Goal: Transaction & Acquisition: Book appointment/travel/reservation

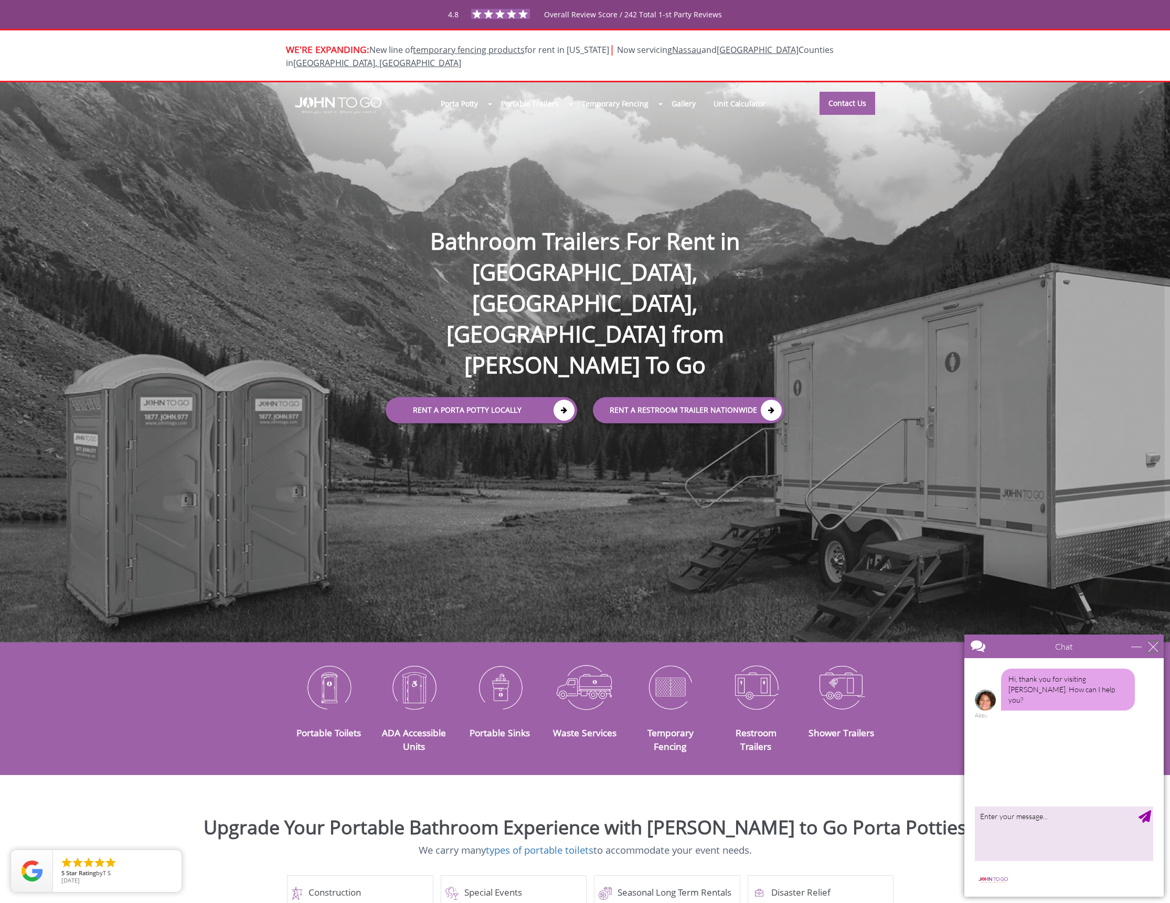
click at [1151, 650] on div "close" at bounding box center [1153, 647] width 10 height 10
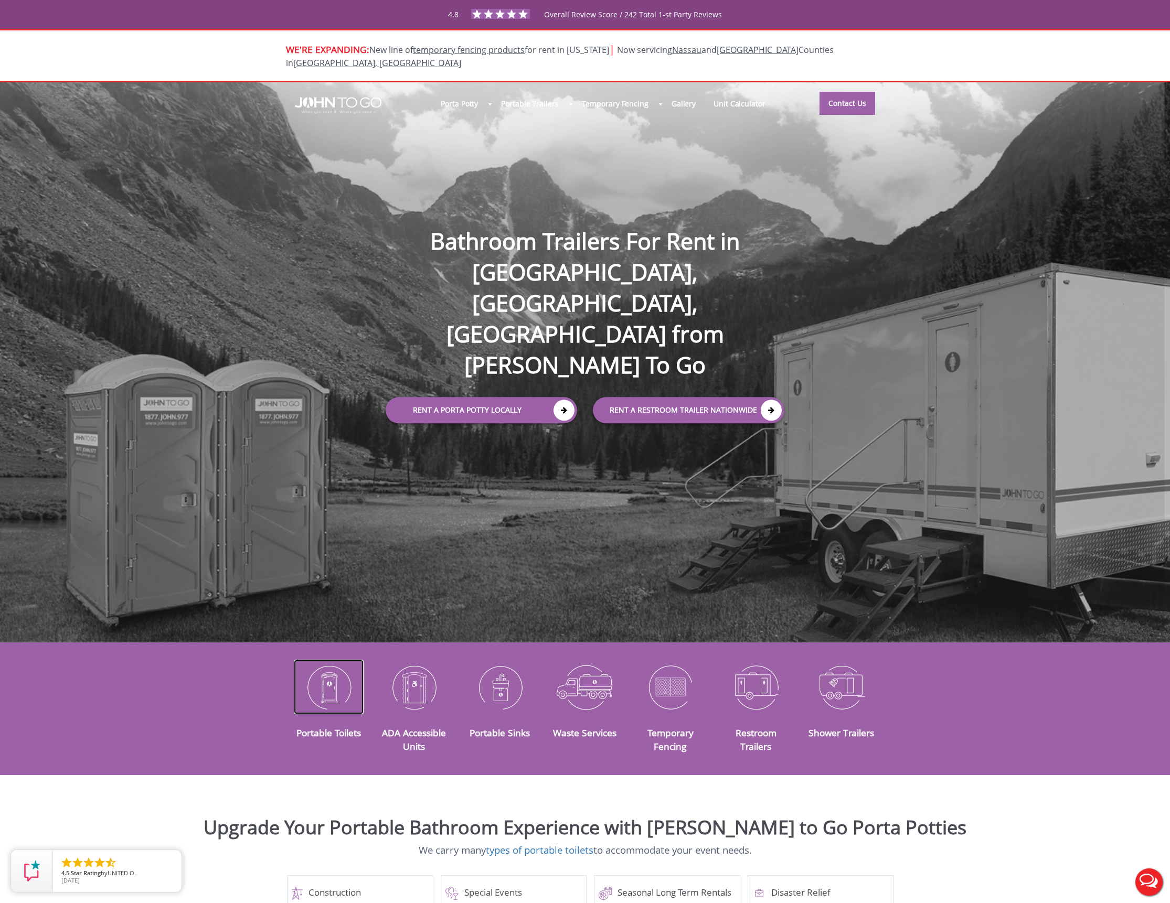
click at [338, 674] on img at bounding box center [329, 687] width 70 height 55
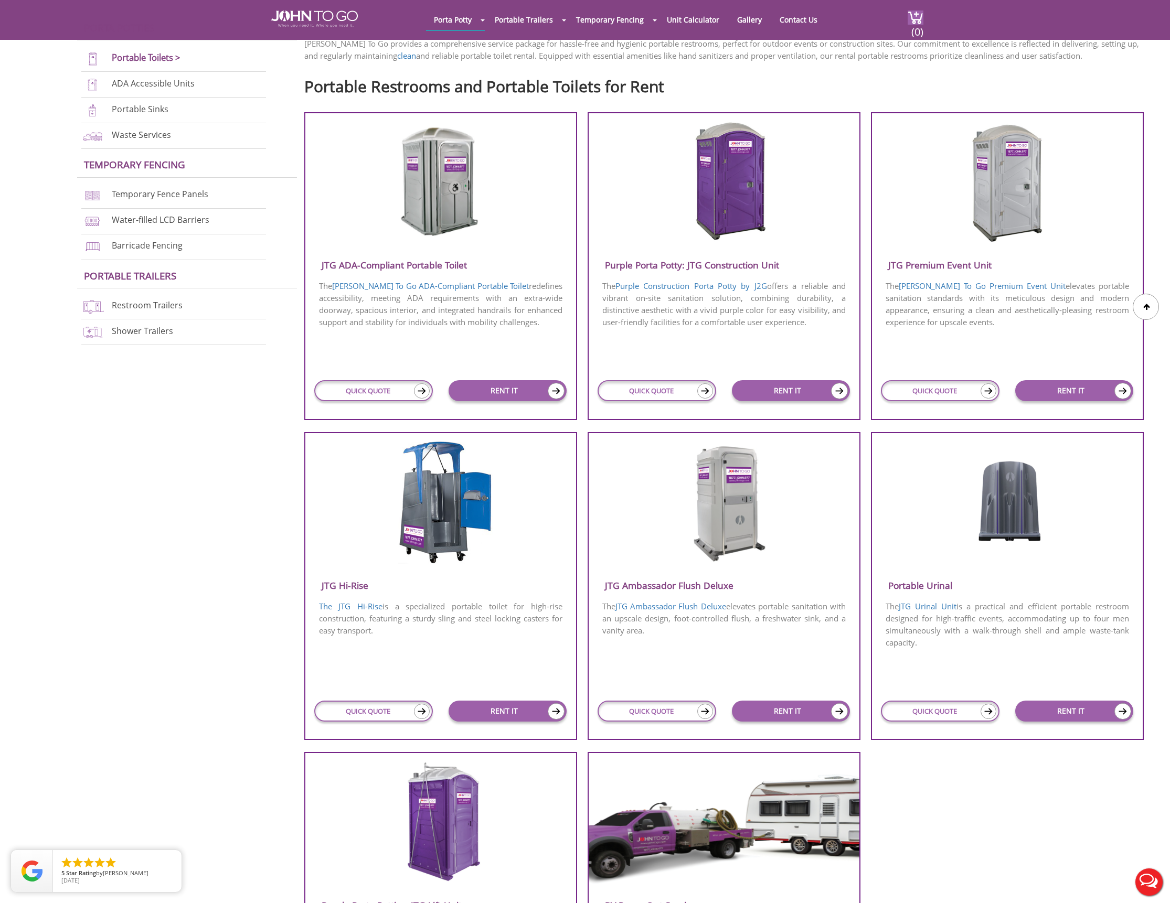
scroll to position [262, 0]
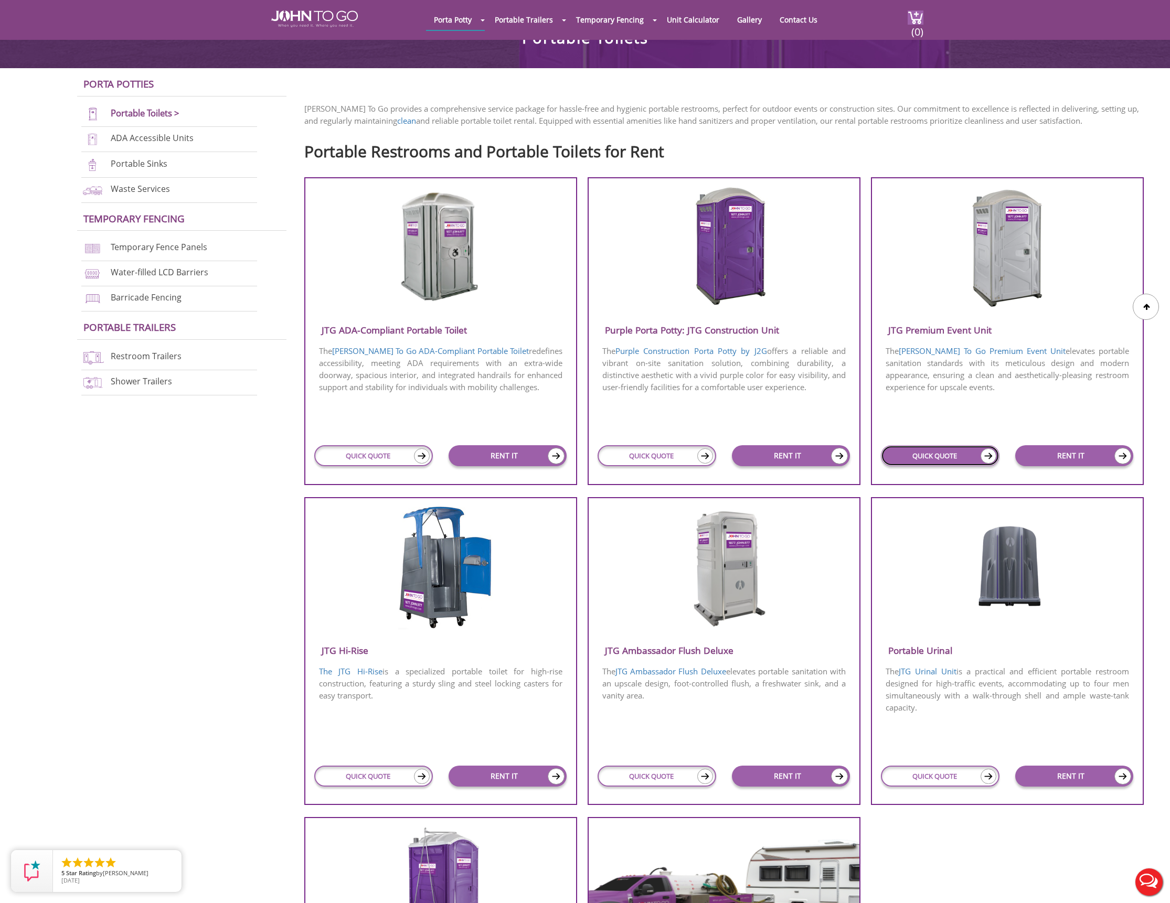
click at [951, 457] on link "QUICK QUOTE" at bounding box center [940, 455] width 119 height 21
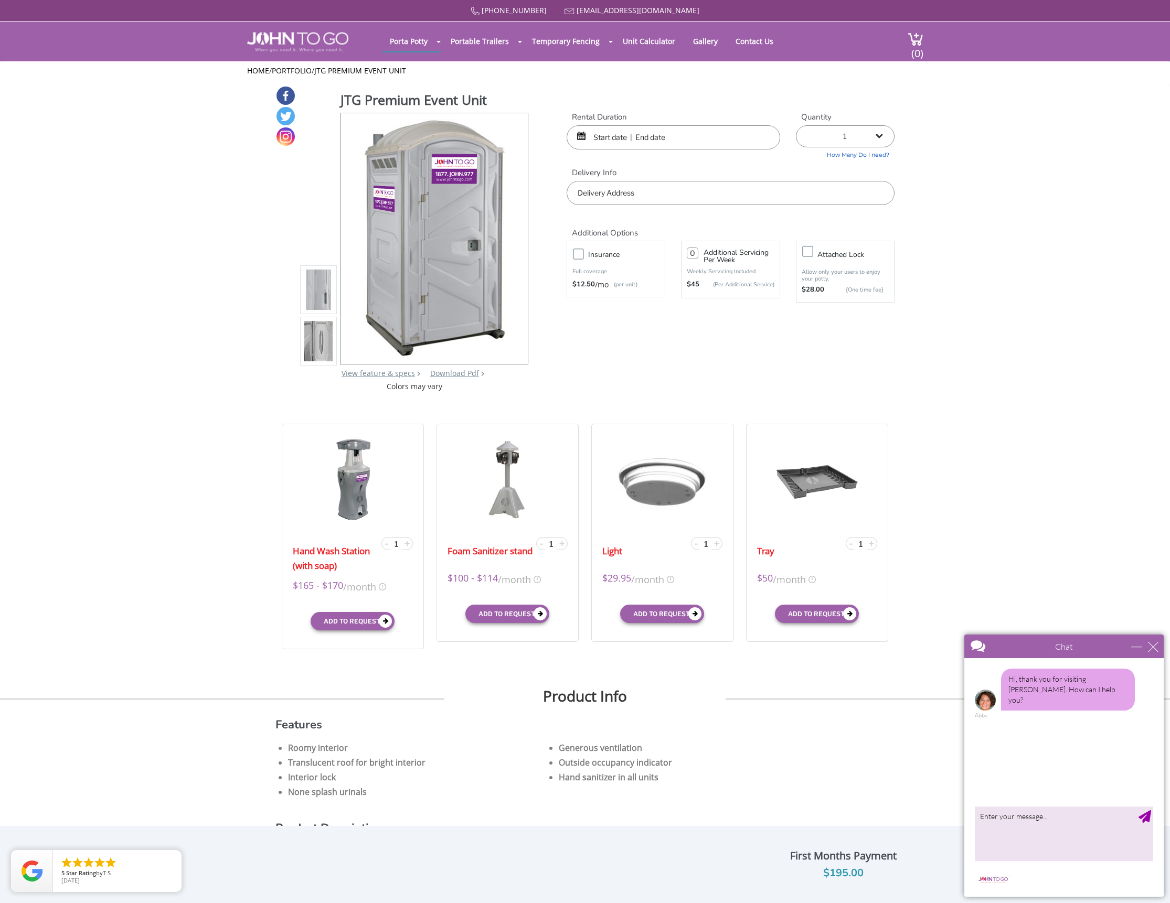
click at [613, 136] on input "text" at bounding box center [674, 137] width 214 height 24
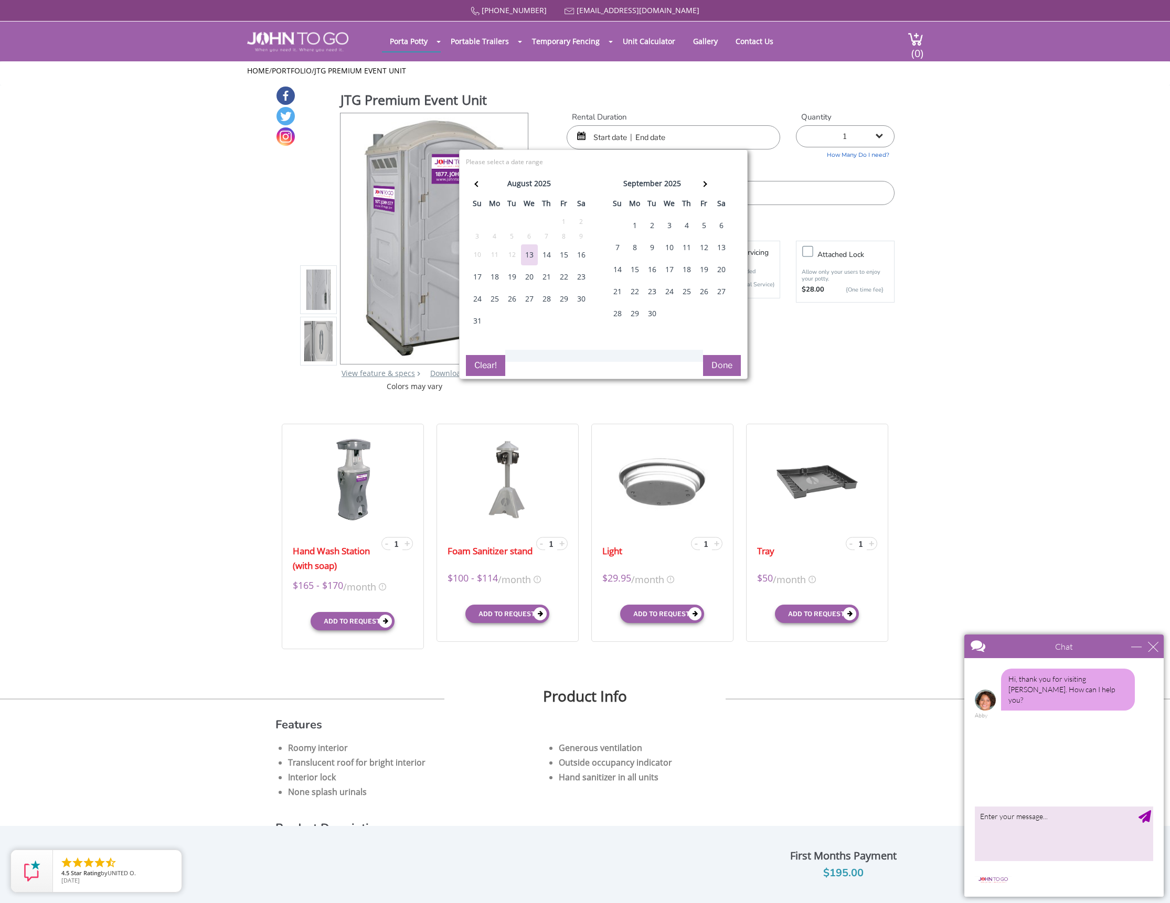
click at [561, 278] on div "22" at bounding box center [564, 276] width 17 height 21
click at [477, 298] on div "24" at bounding box center [477, 299] width 17 height 21
type input "[DATE] to [DATE]"
click at [712, 362] on button "Done" at bounding box center [722, 365] width 38 height 21
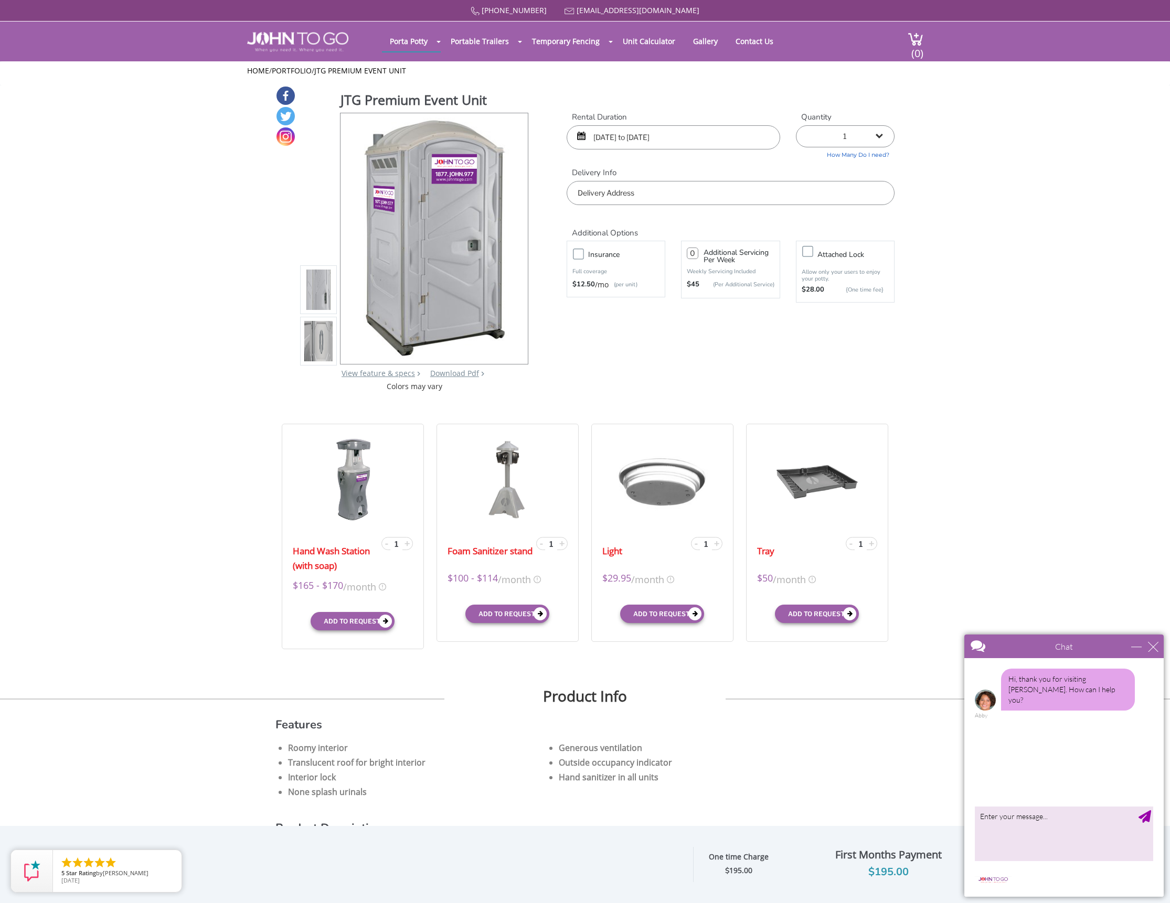
click at [628, 199] on input "text" at bounding box center [731, 193] width 328 height 24
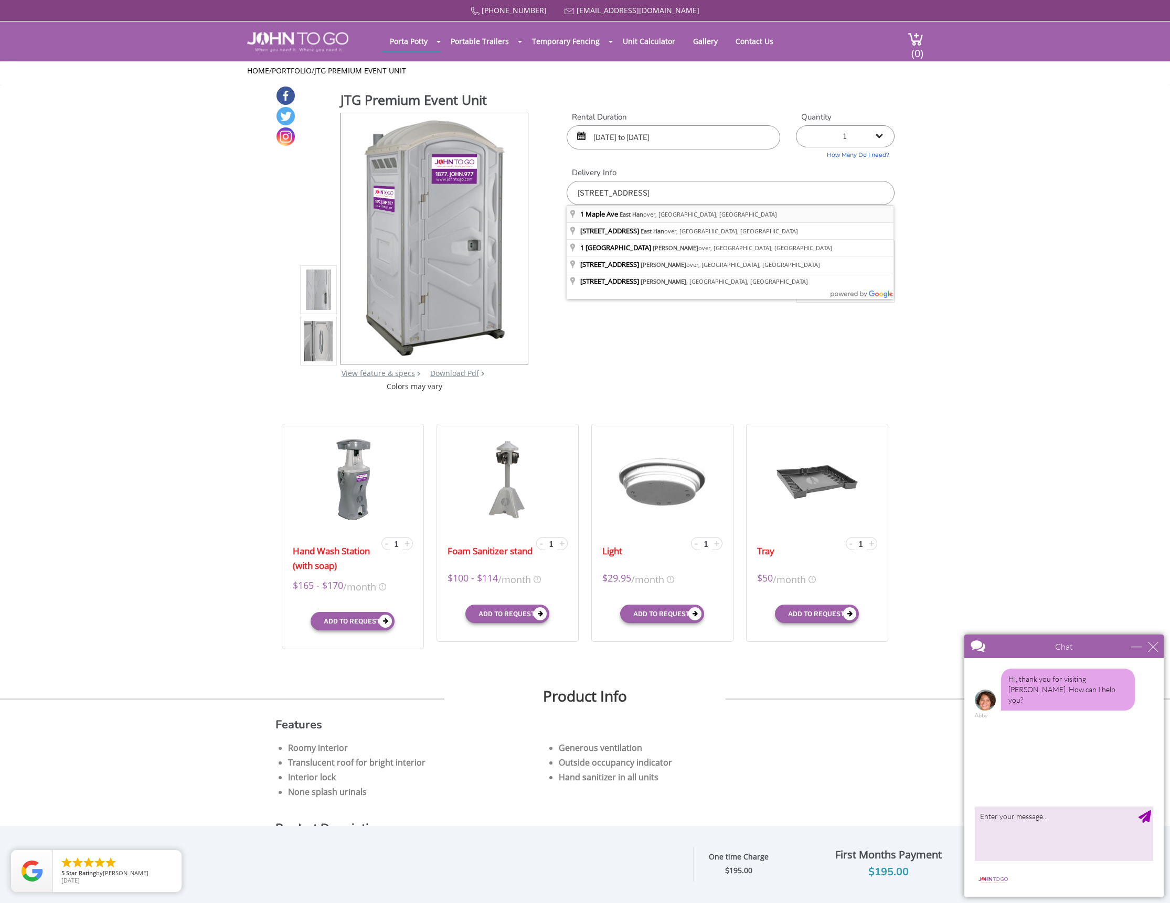
type input "[STREET_ADDRESS]"
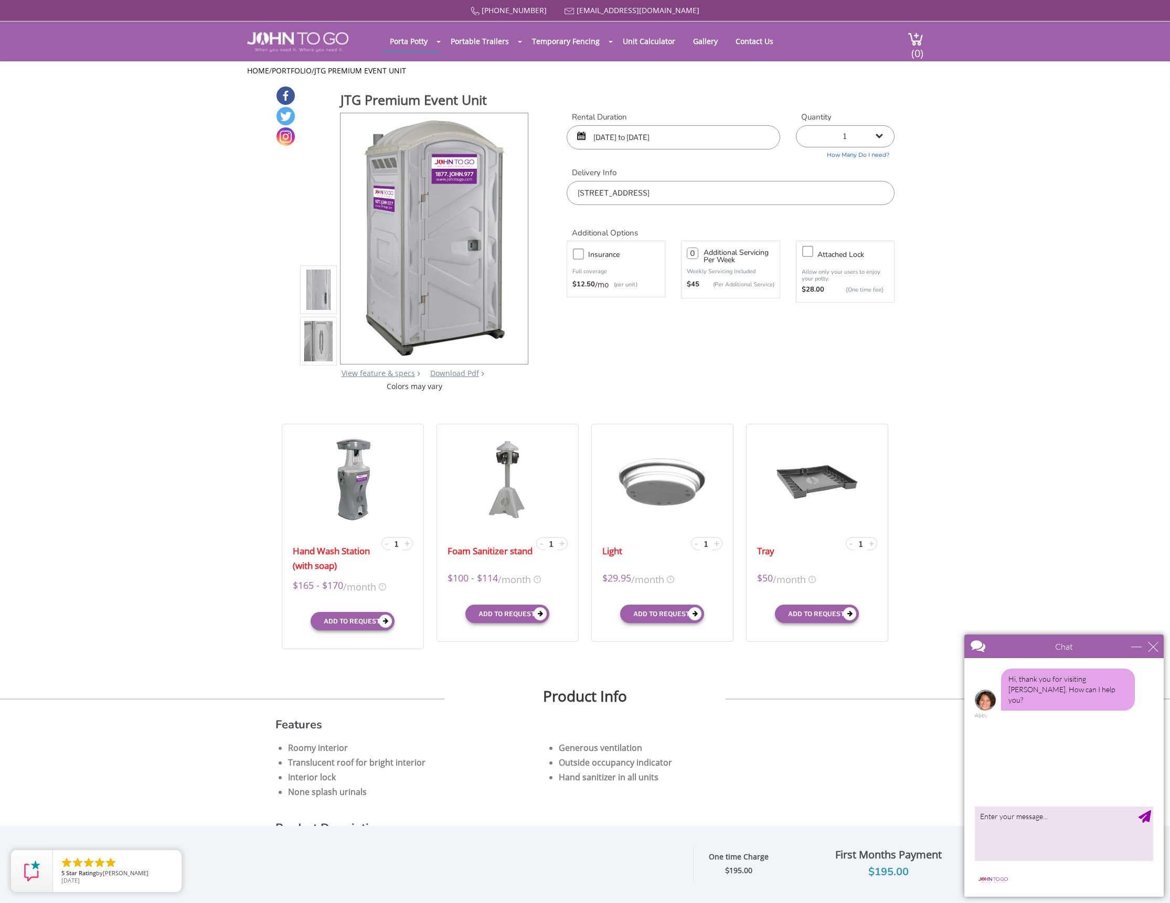
click at [782, 342] on div "JTG Premium Event Unit View feature & specs Download Pdf Product PDF Addon PDF …" at bounding box center [584, 239] width 619 height 306
click at [1156, 645] on div "close" at bounding box center [1153, 647] width 10 height 10
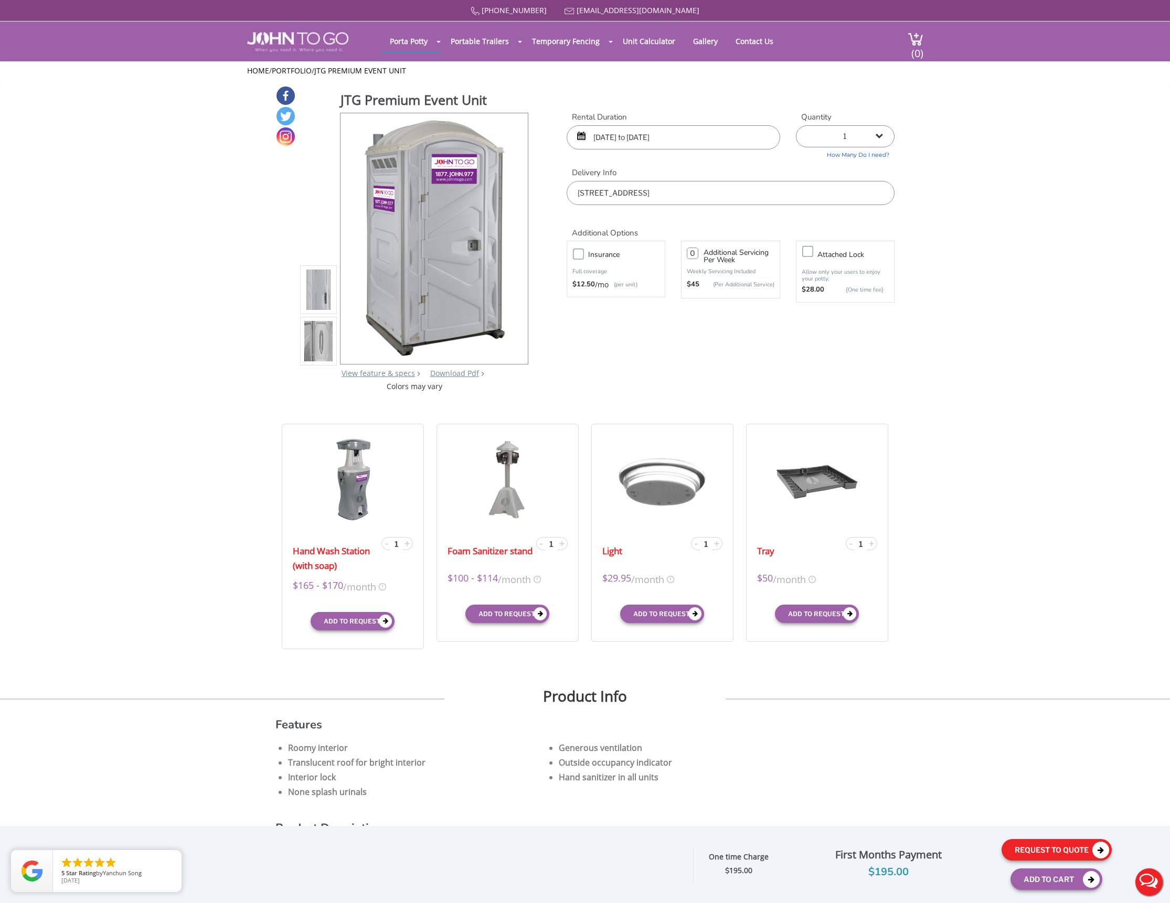
click at [1044, 847] on button "Request To Quote" at bounding box center [1056, 850] width 110 height 22
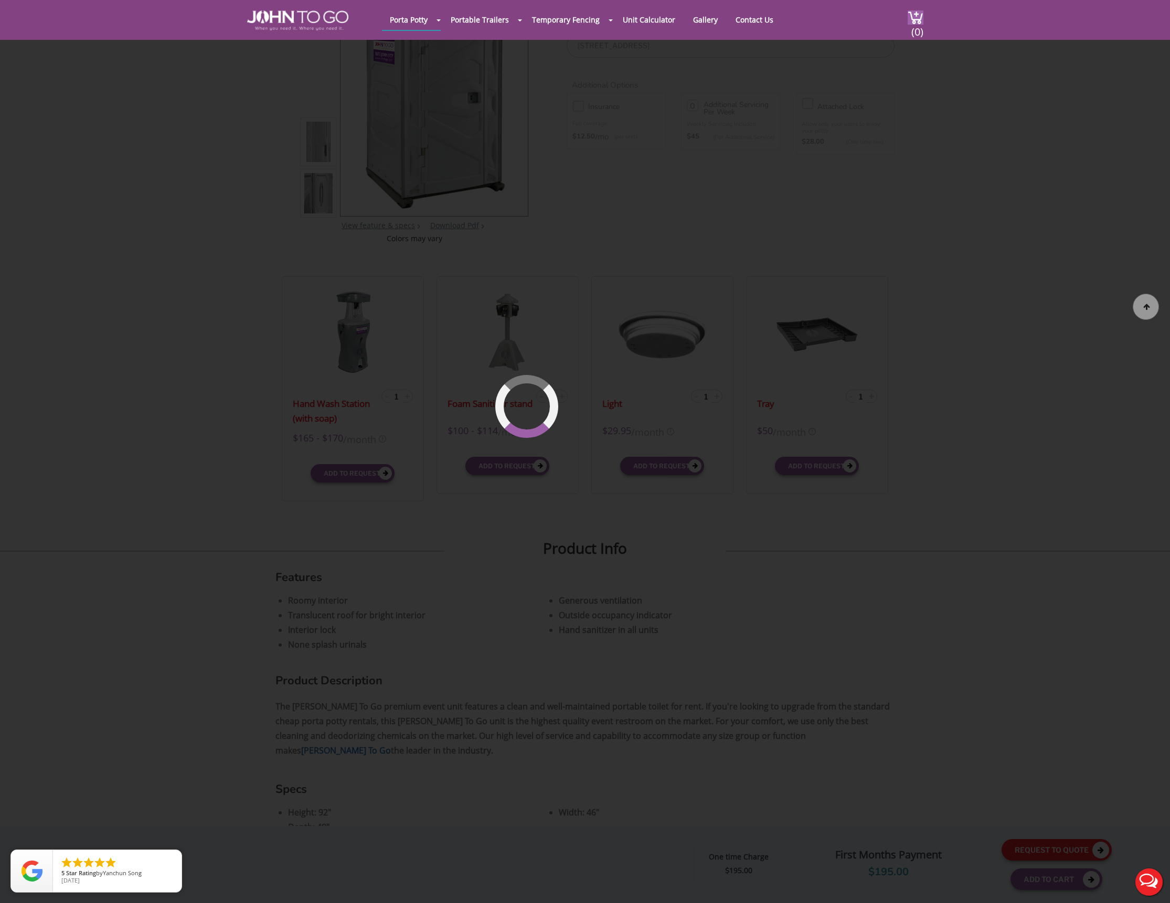
scroll to position [112, 0]
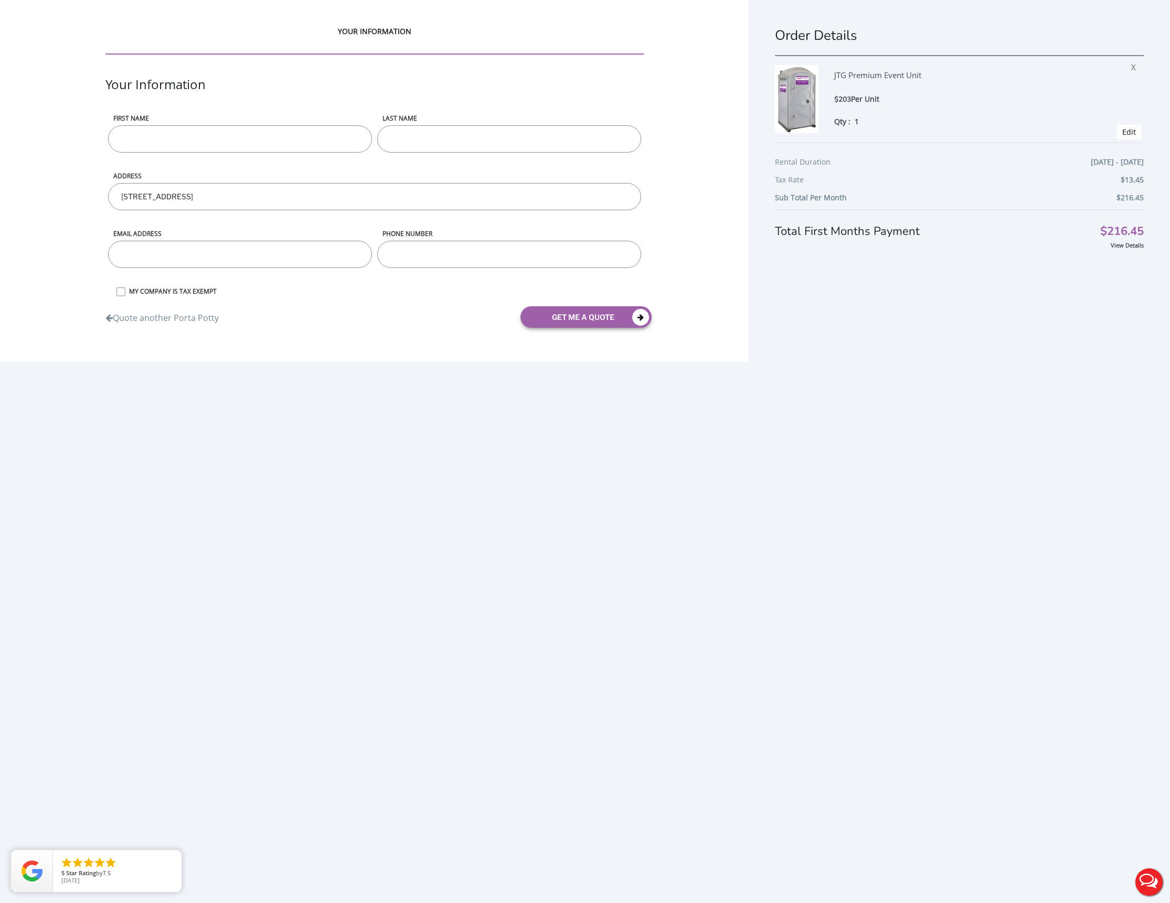
click at [173, 138] on input "First name" at bounding box center [240, 138] width 264 height 27
type input "Patrick"
type input "Brose"
type input "pbrose@gmail.com"
type input "5512082664"
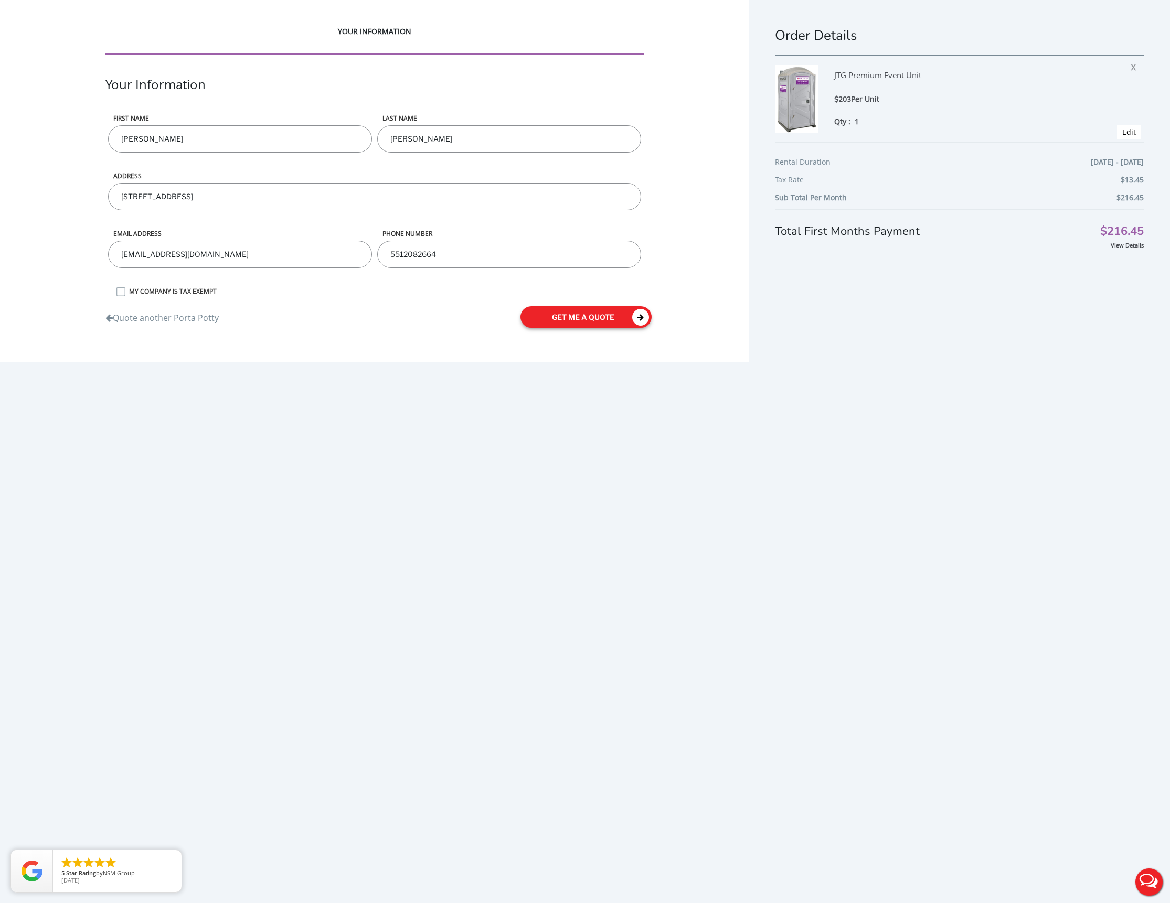
click at [559, 318] on button "get me a quote" at bounding box center [585, 317] width 131 height 22
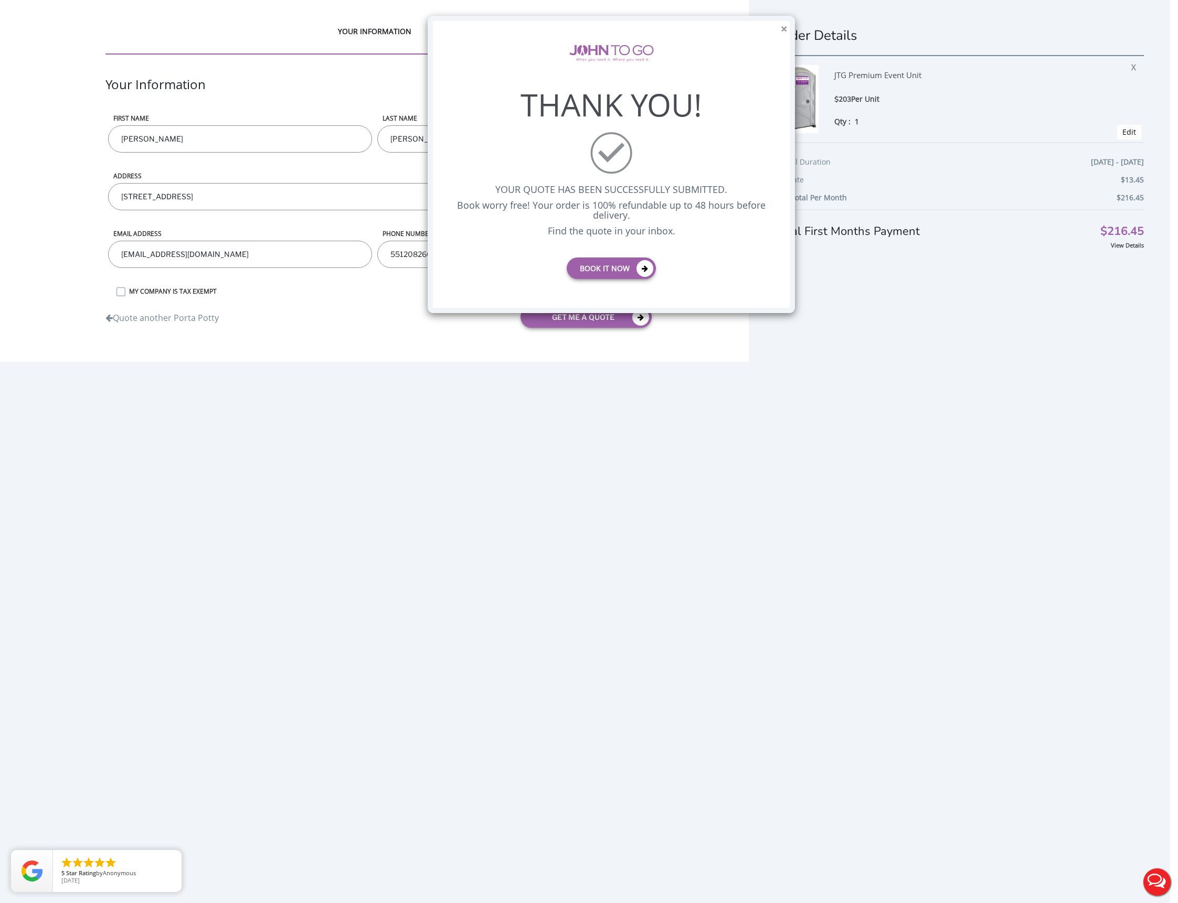
click at [782, 27] on button "×" at bounding box center [784, 29] width 6 height 11
